Goal: Find specific page/section

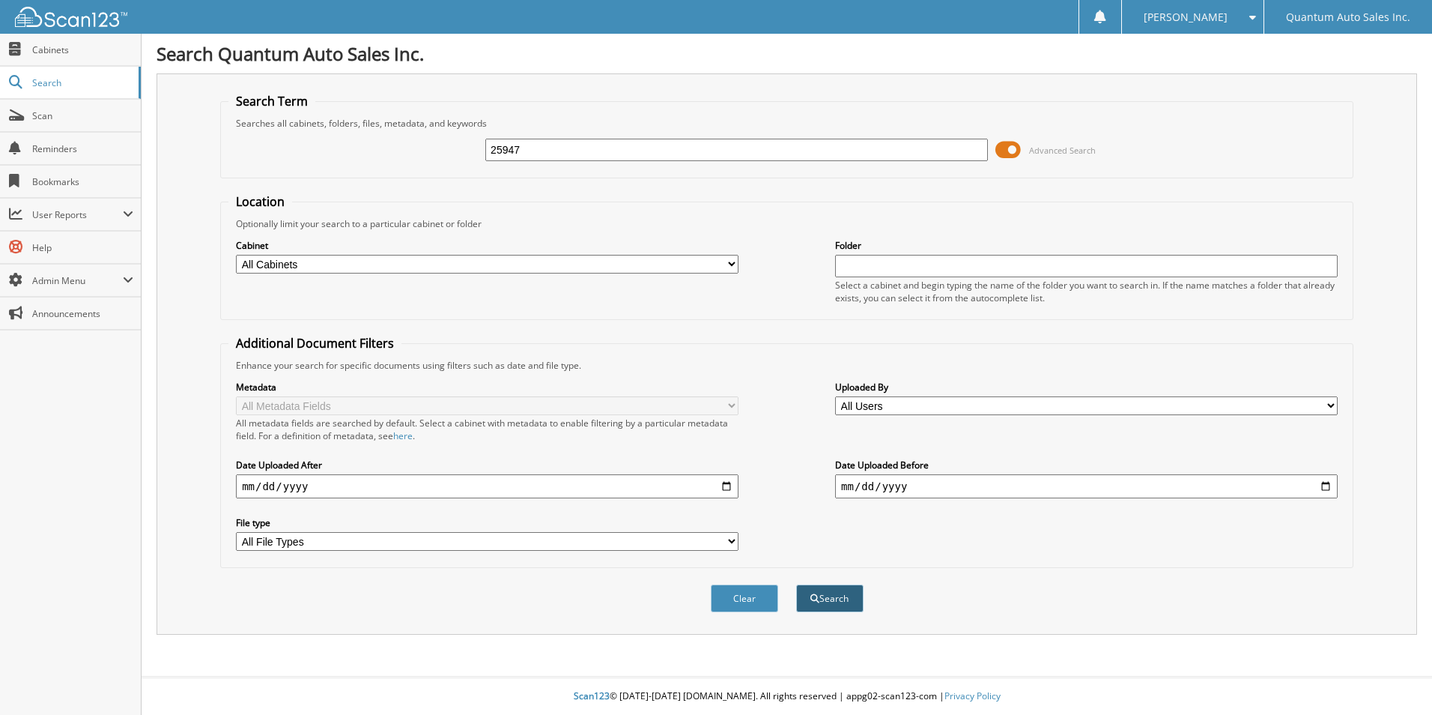
type input "25947"
click at [808, 586] on button "Search" at bounding box center [829, 598] width 67 height 28
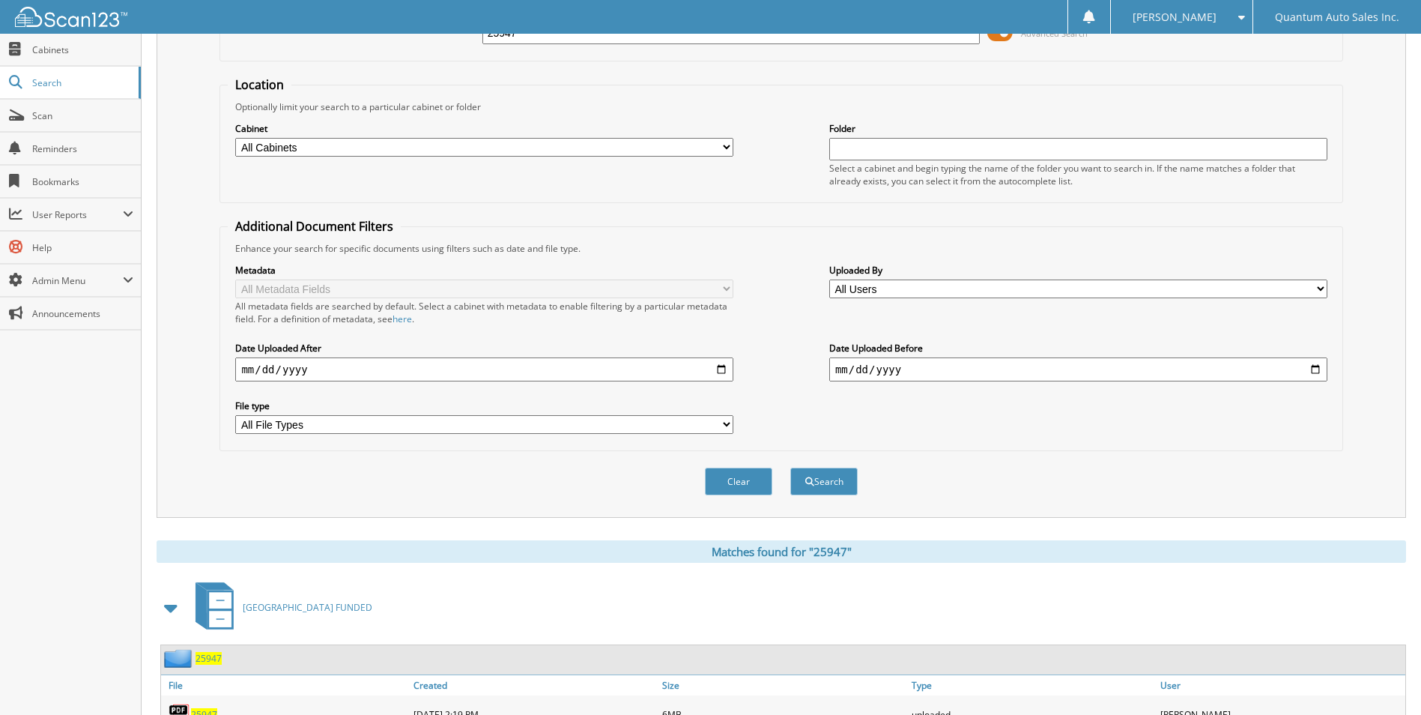
scroll to position [268, 0]
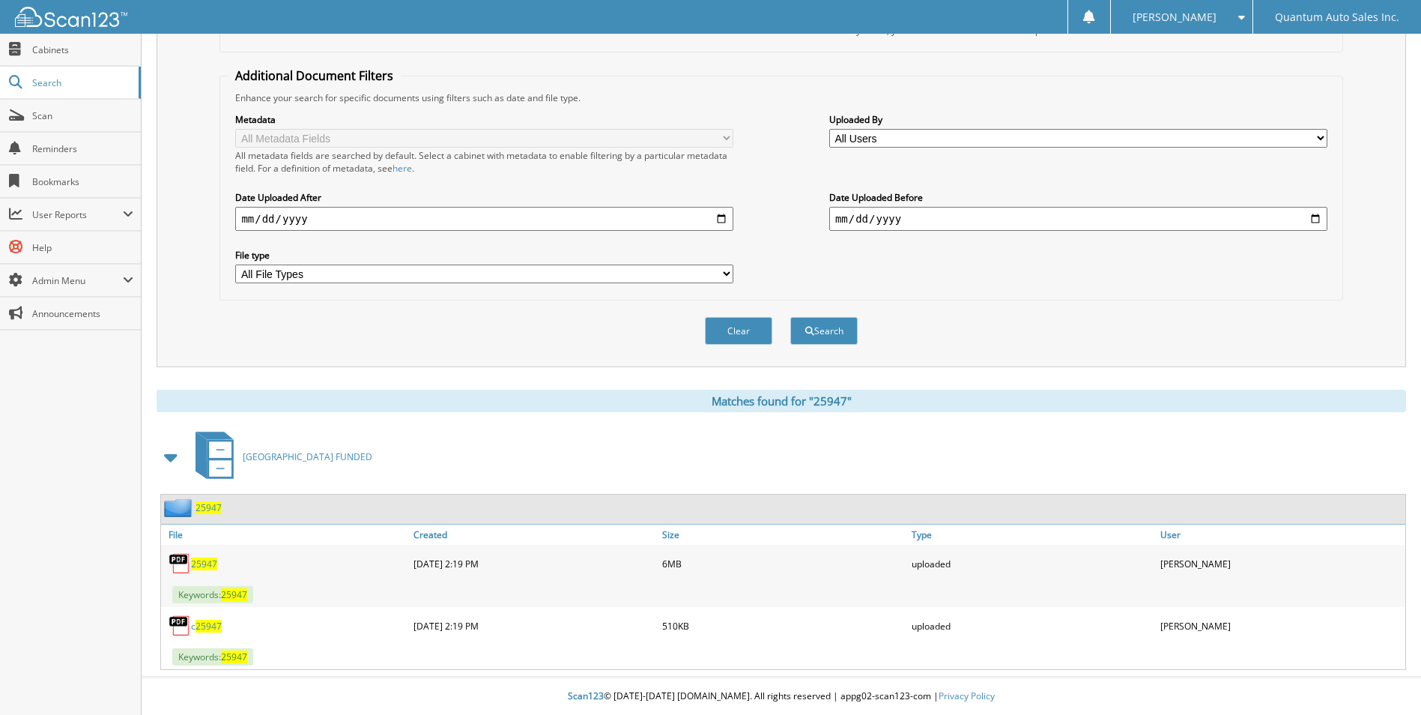
click at [209, 626] on span "25947" at bounding box center [208, 625] width 26 height 13
click at [201, 561] on span "25947" at bounding box center [204, 563] width 26 height 13
